Goal: Task Accomplishment & Management: Use online tool/utility

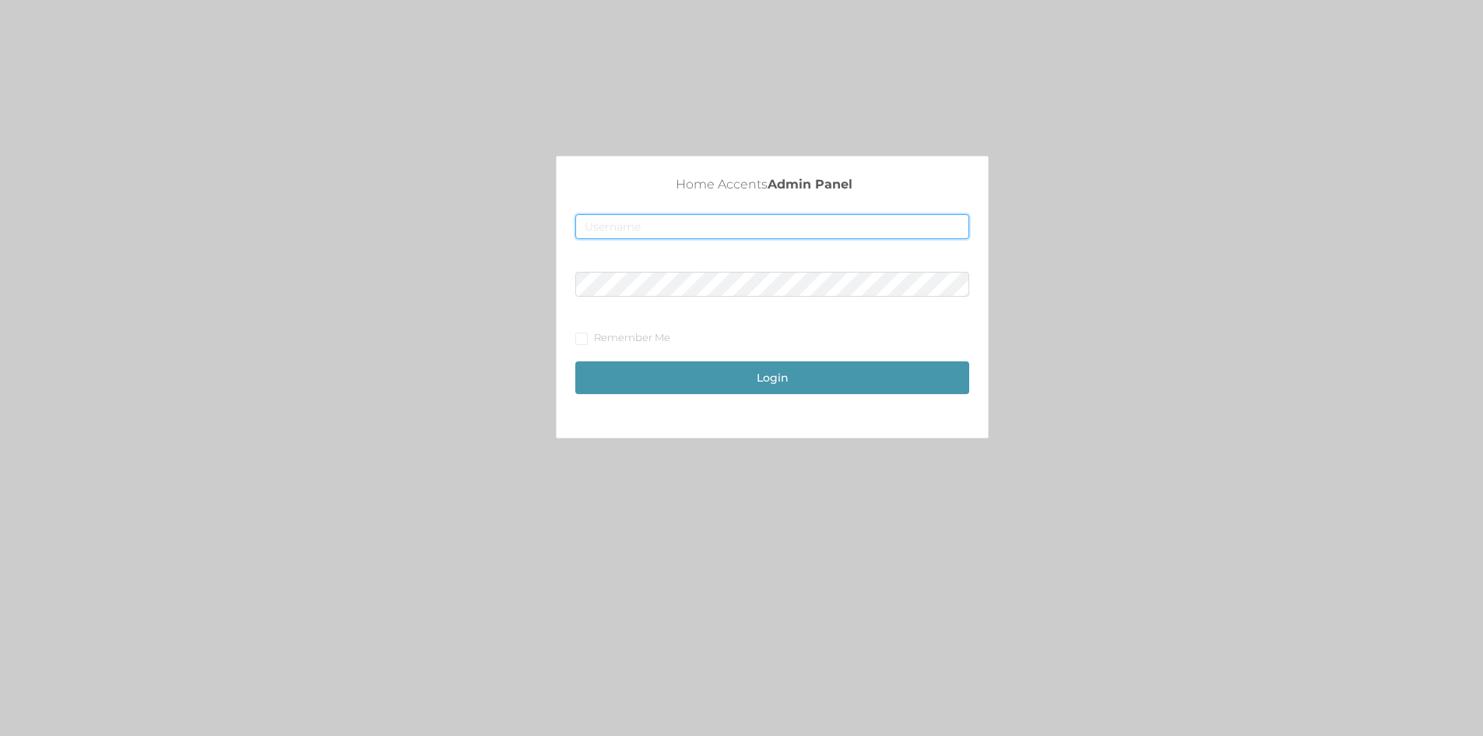
type input "merch1@accents.pw"
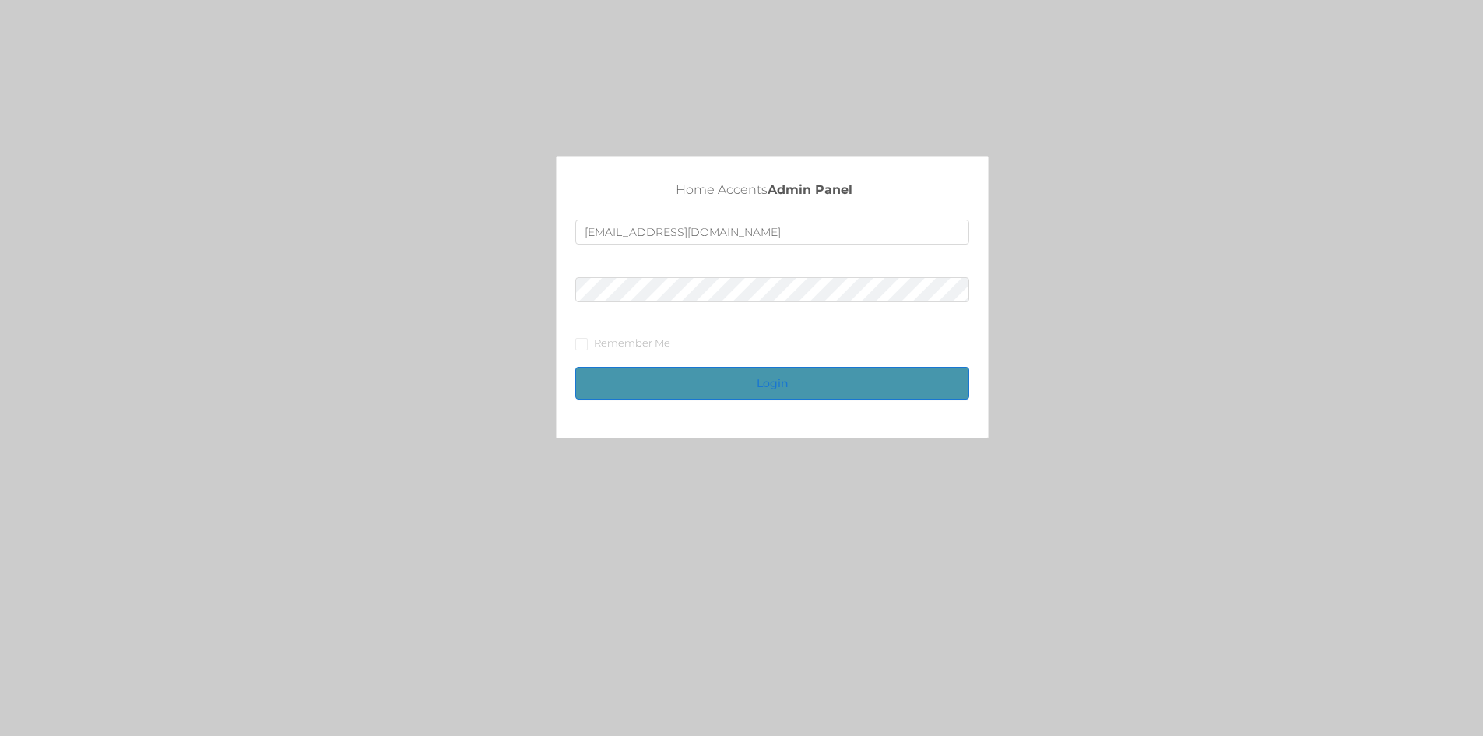
click at [807, 371] on button "Login" at bounding box center [772, 383] width 394 height 33
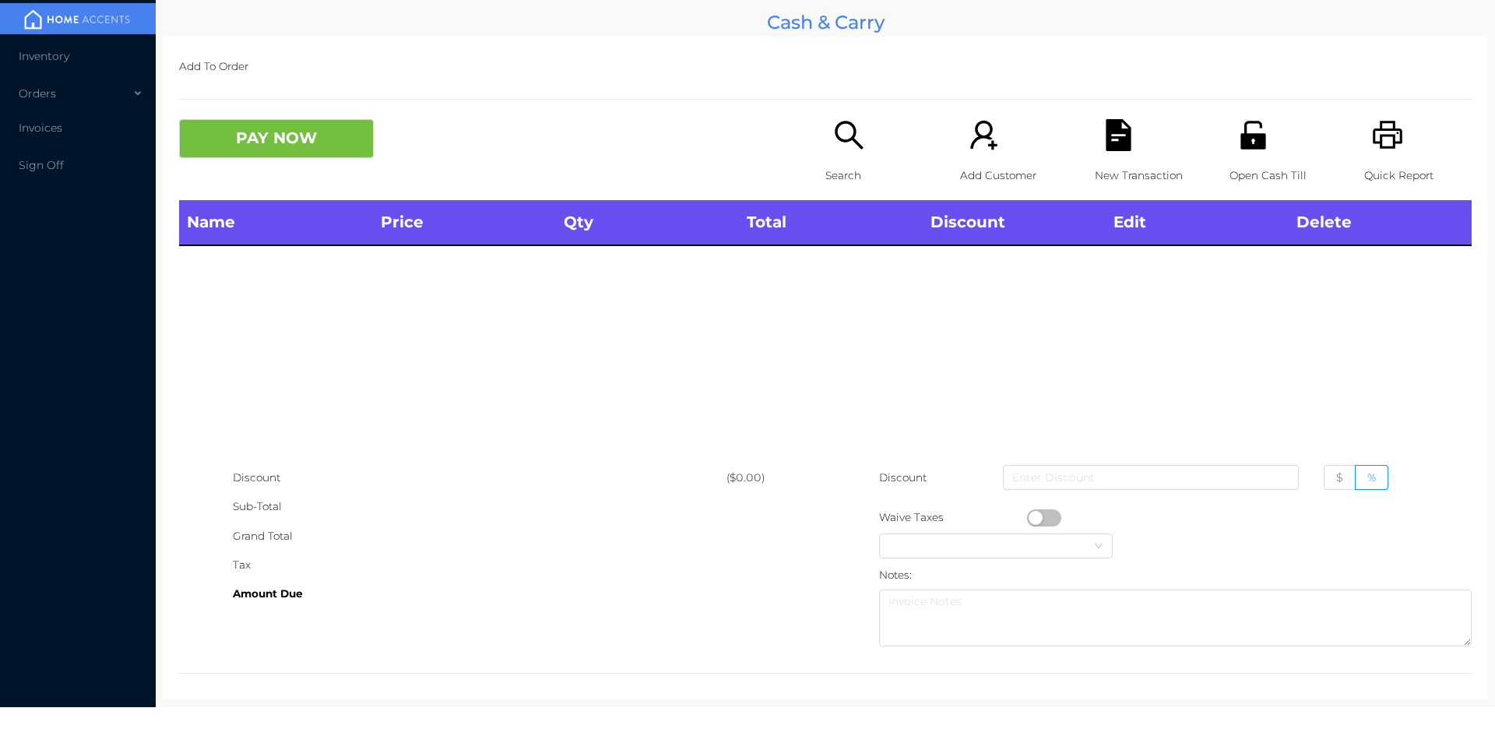
click at [1248, 146] on icon "icon: unlock" at bounding box center [1252, 135] width 25 height 28
click at [1247, 133] on icon "icon: unlock" at bounding box center [1253, 135] width 32 height 32
click at [1247, 144] on icon "icon: unlock" at bounding box center [1252, 135] width 25 height 28
click at [1251, 137] on icon "icon: unlock" at bounding box center [1252, 135] width 25 height 28
click at [1247, 141] on icon "icon: unlock" at bounding box center [1252, 135] width 25 height 28
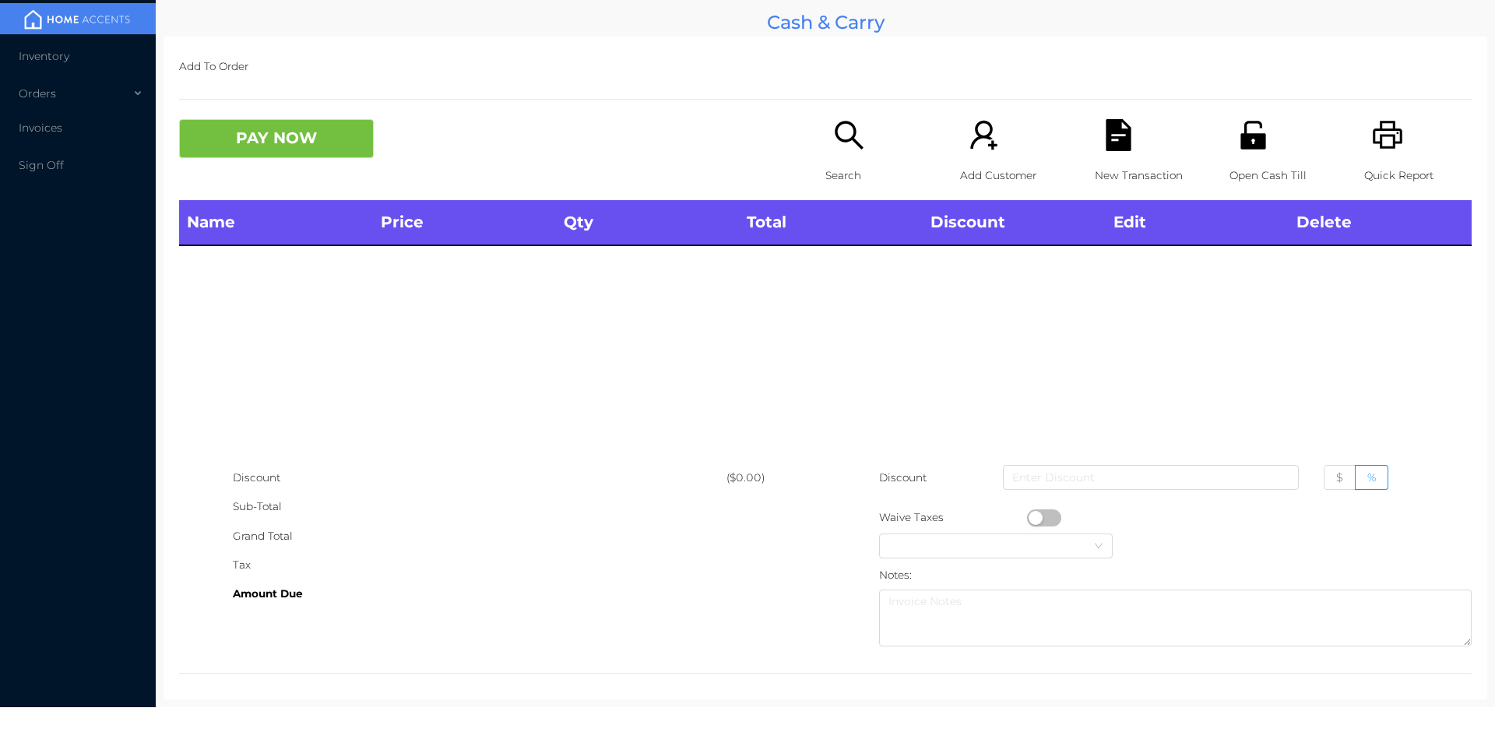
click at [1246, 138] on icon "icon: unlock" at bounding box center [1252, 135] width 25 height 28
